Goal: Communication & Community: Ask a question

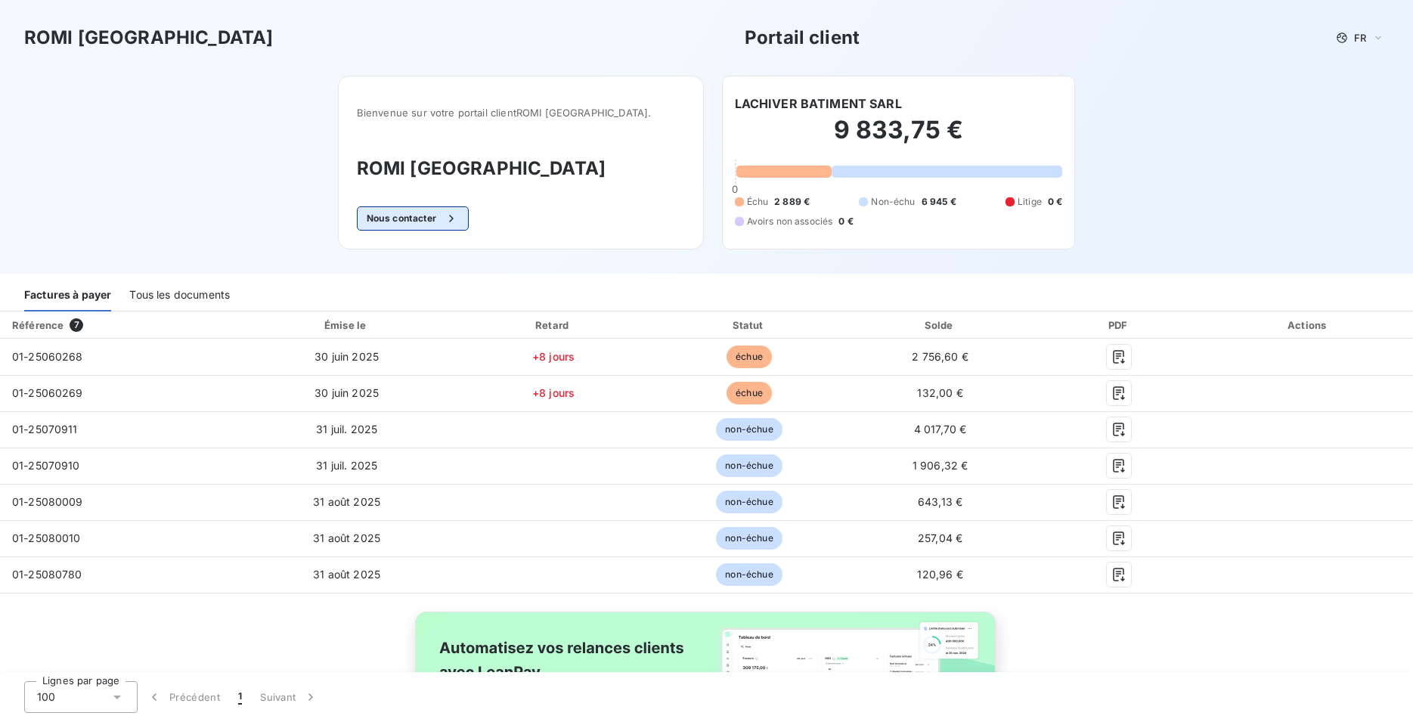
click at [443, 215] on button "Nous contacter" at bounding box center [413, 218] width 112 height 24
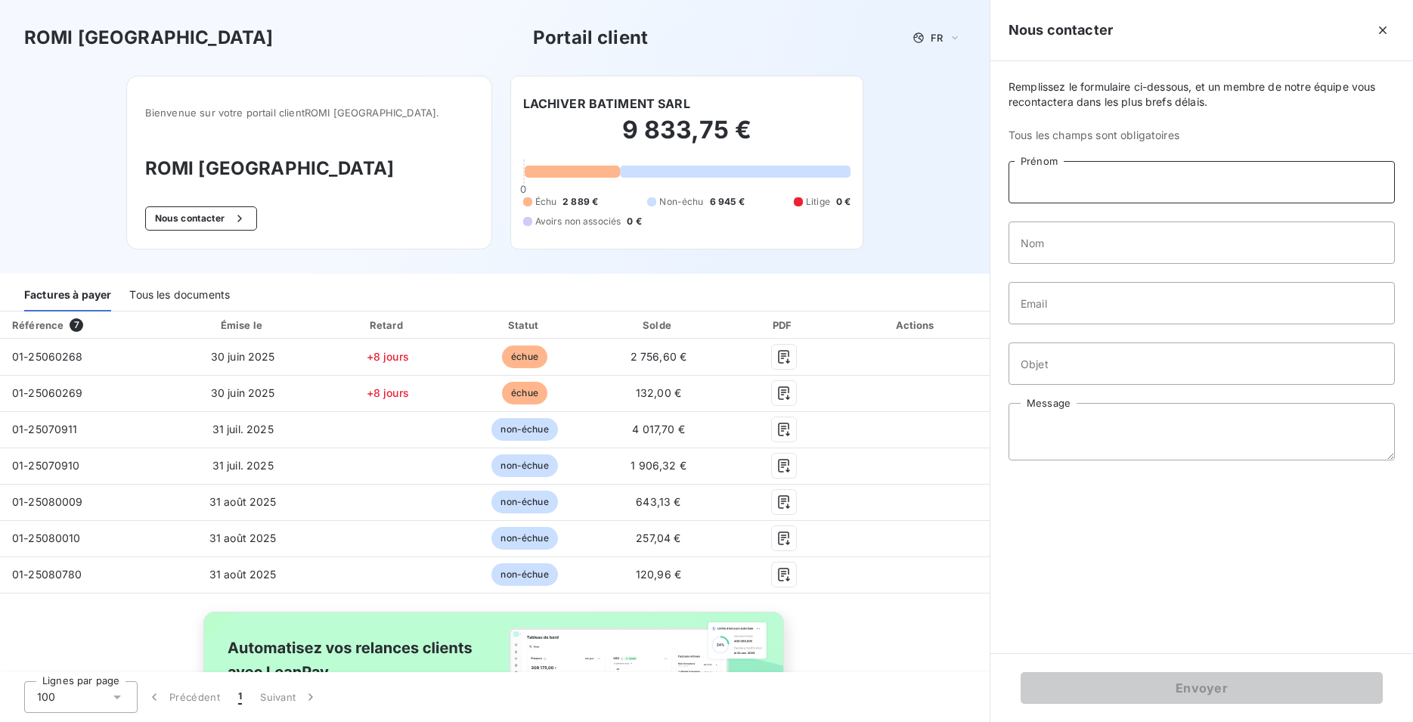
click at [1054, 186] on input "Prénom" at bounding box center [1201, 182] width 386 height 42
type input "[PERSON_NAME]"
type input "FL"
click at [1054, 184] on input "[PERSON_NAME]" at bounding box center [1201, 182] width 386 height 42
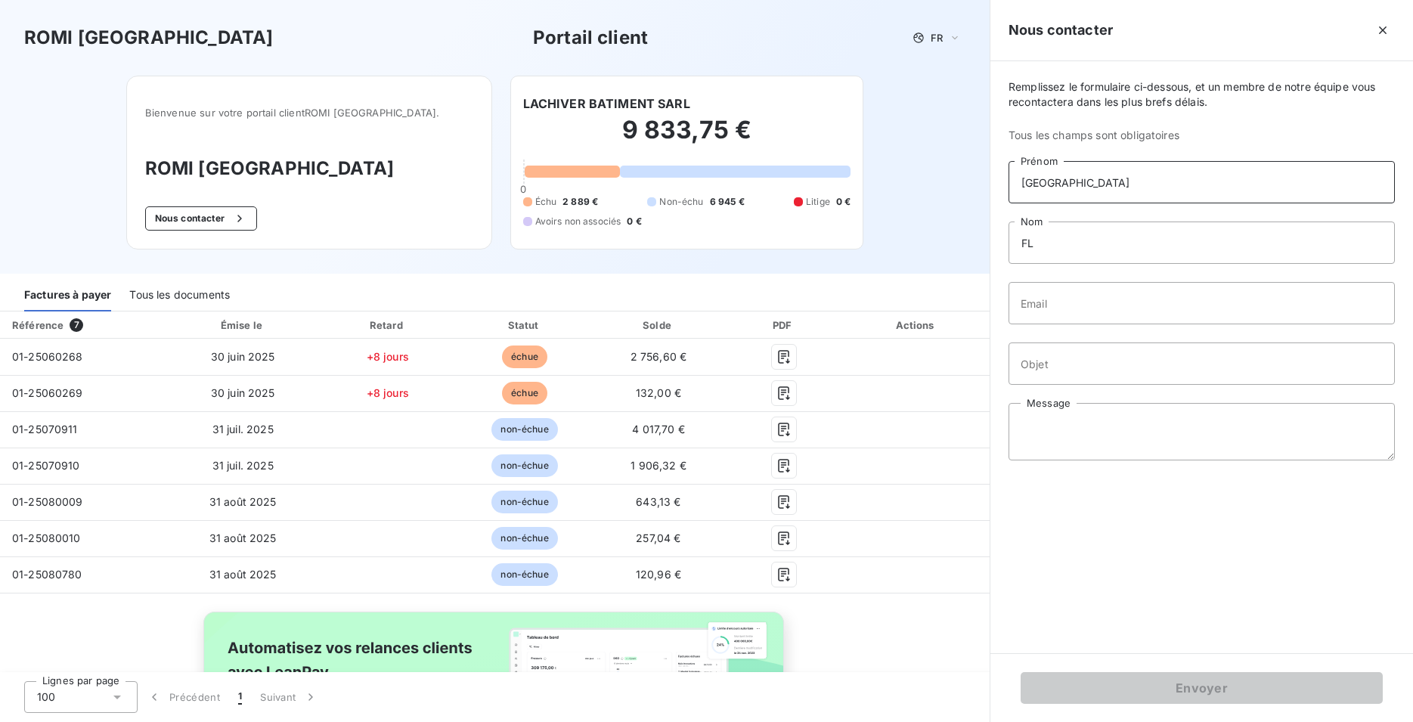
type input "[GEOGRAPHIC_DATA]"
type input "[PERSON_NAME]"
type input "[PERSON_NAME][EMAIL_ADDRESS][DOMAIN_NAME]"
type input "envoi factures"
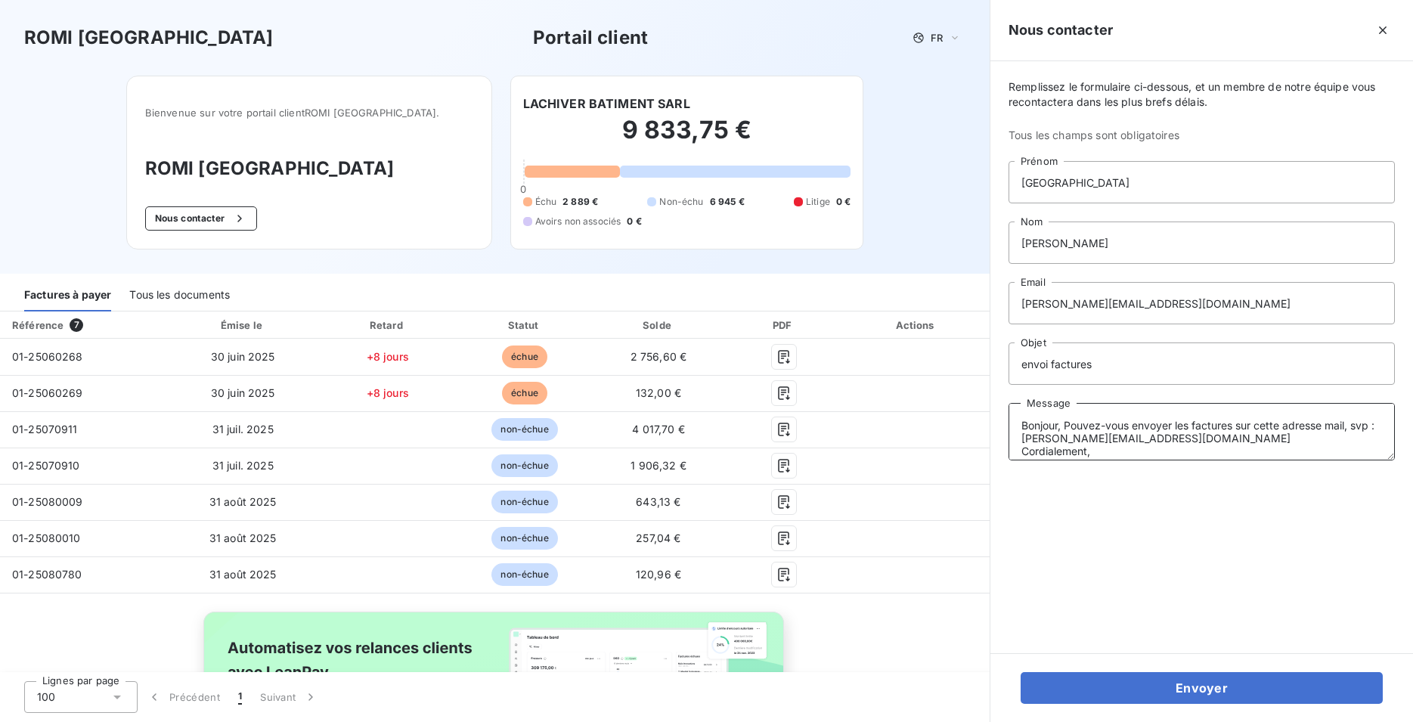
click at [1063, 427] on textarea "Bonjour, Pouvez-vous envoyer les factures sur cette adresse mail, svp : [PERSON…" at bounding box center [1201, 431] width 386 height 57
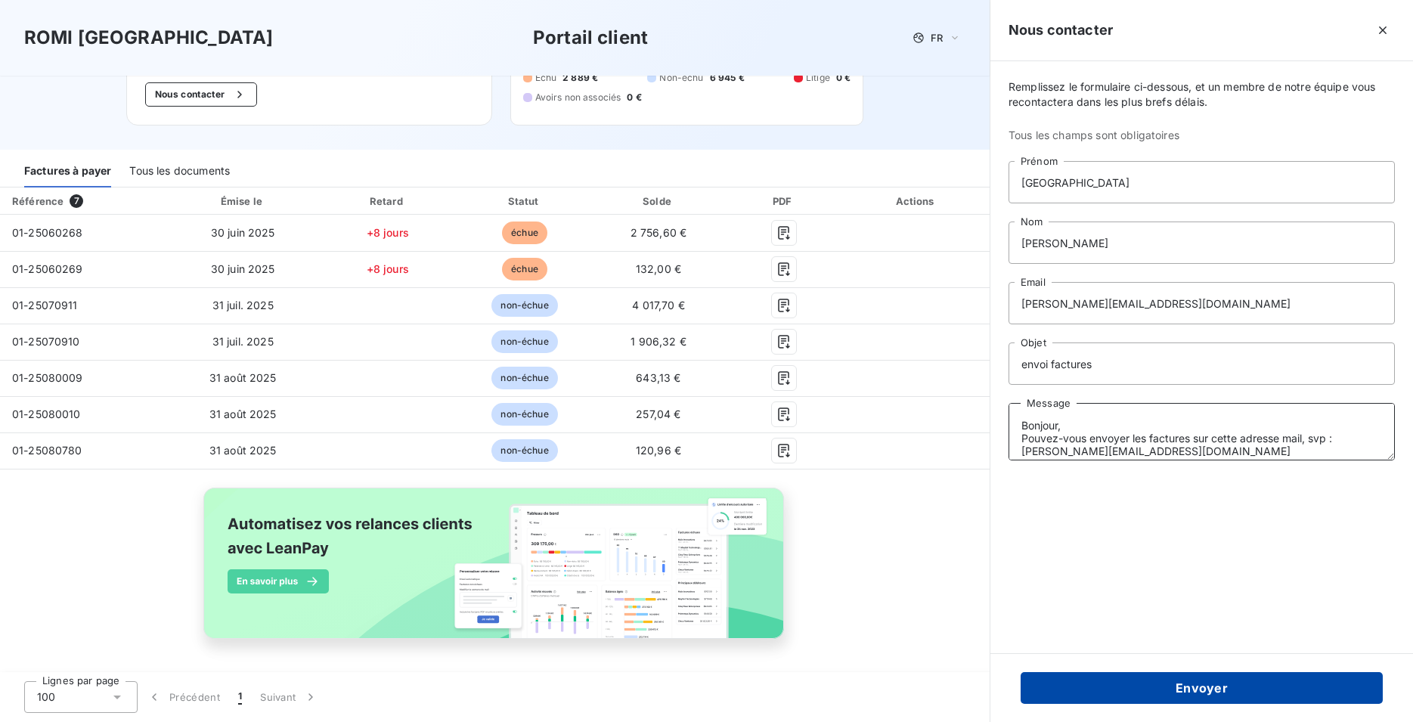
type textarea "Bonjour, Pouvez-vous envoyer les factures sur cette adresse mail, svp : [PERSON…"
click at [1209, 691] on button "Envoyer" at bounding box center [1201, 688] width 362 height 32
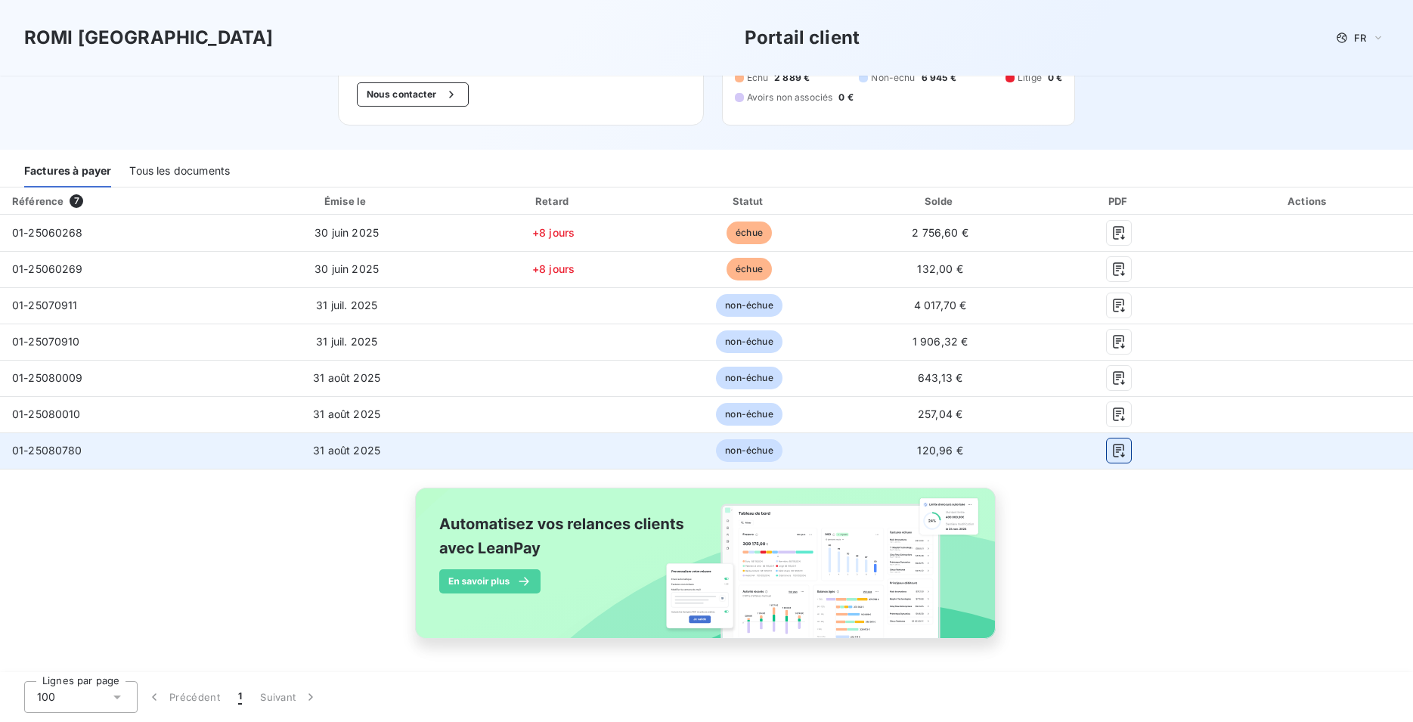
click at [1116, 453] on button "button" at bounding box center [1118, 450] width 24 height 24
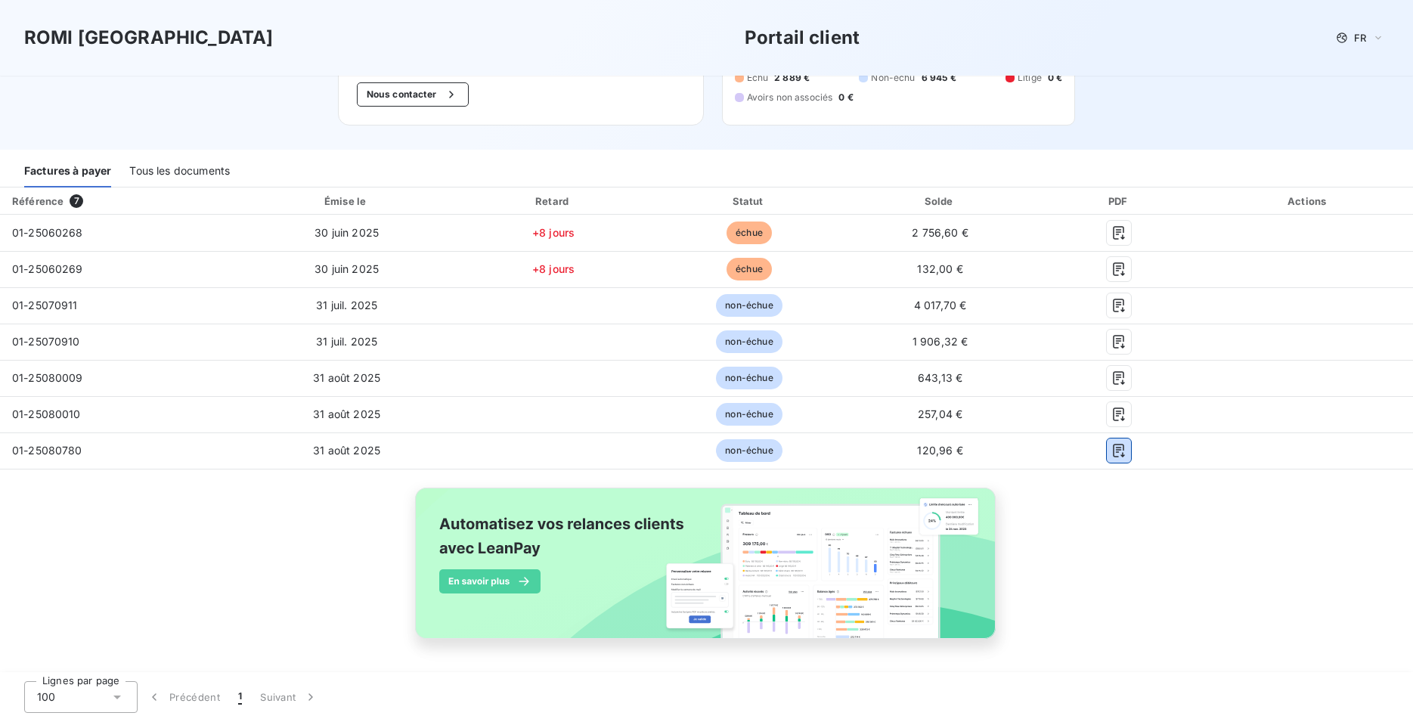
scroll to position [0, 0]
